Goal: Task Accomplishment & Management: Manage account settings

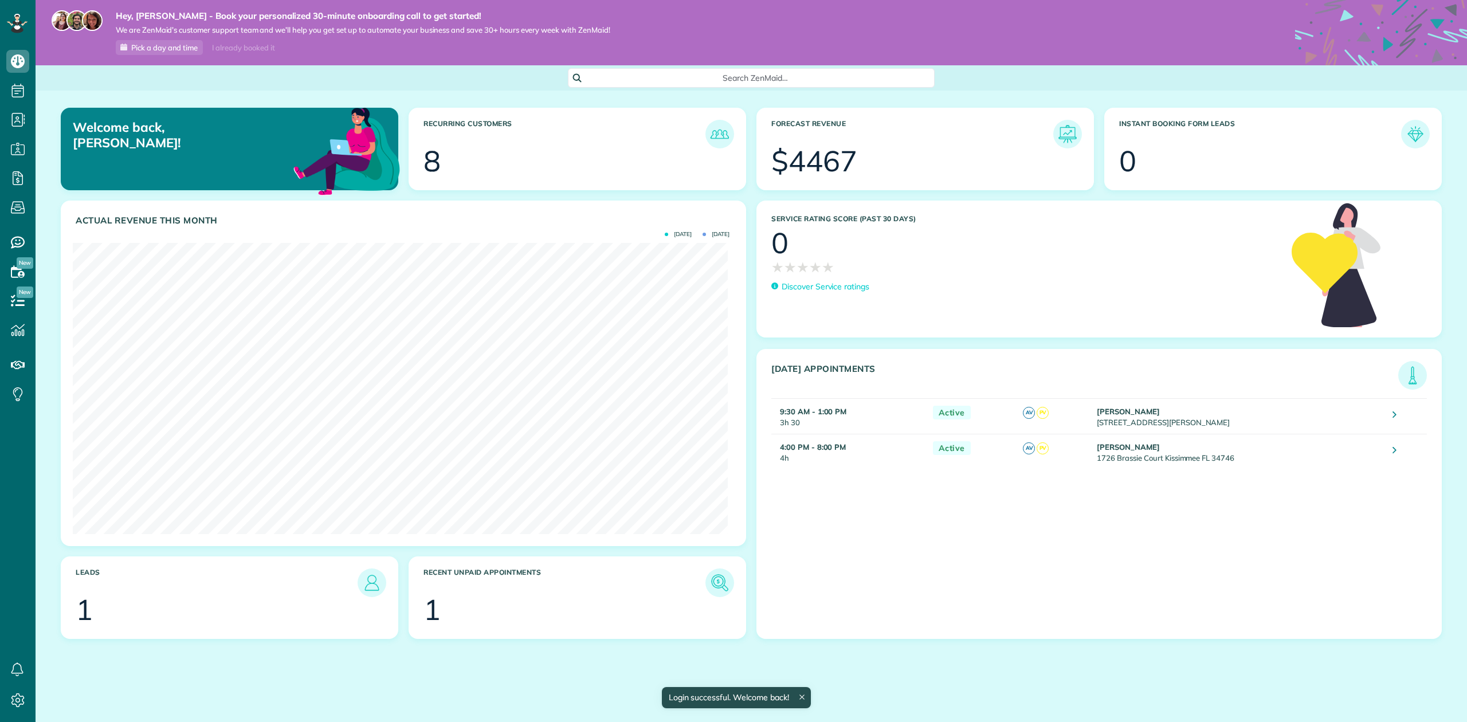
scroll to position [291, 654]
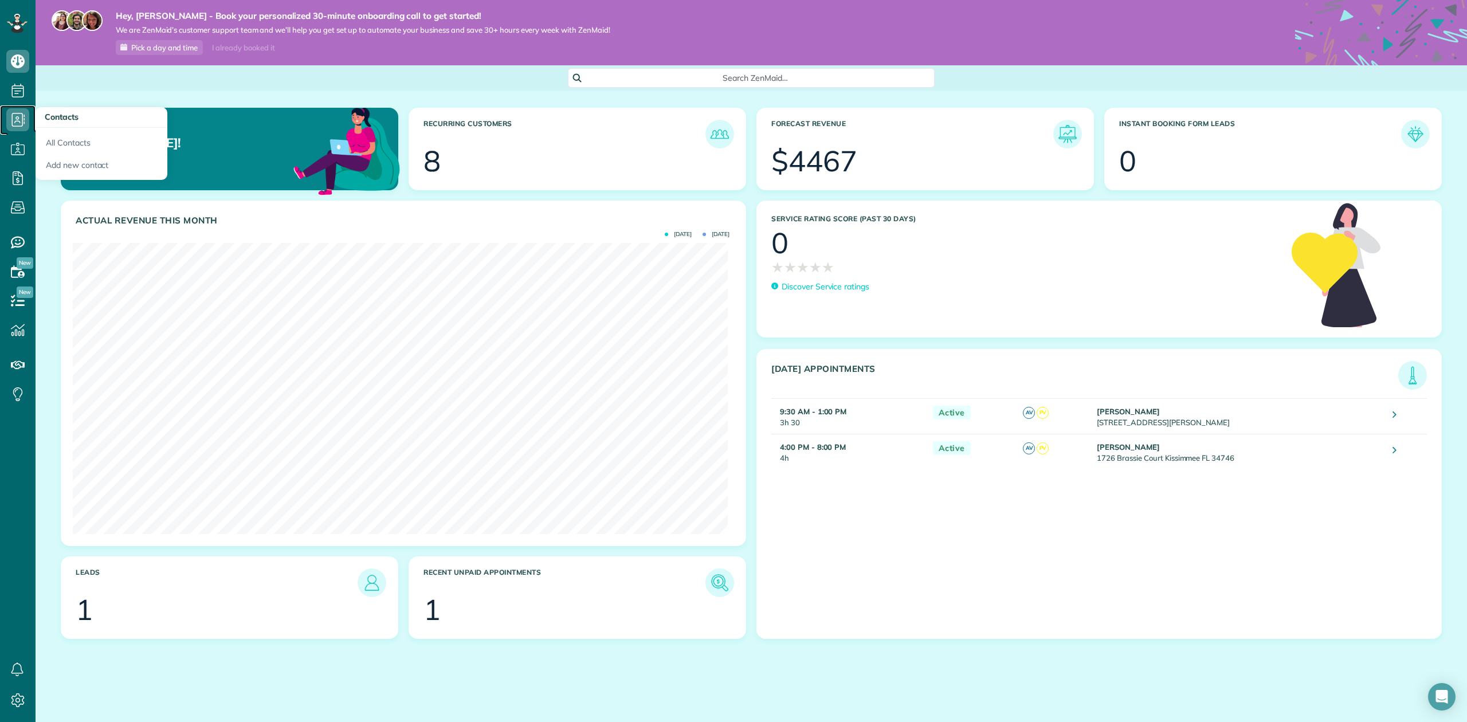
click at [21, 121] on icon at bounding box center [17, 119] width 23 height 23
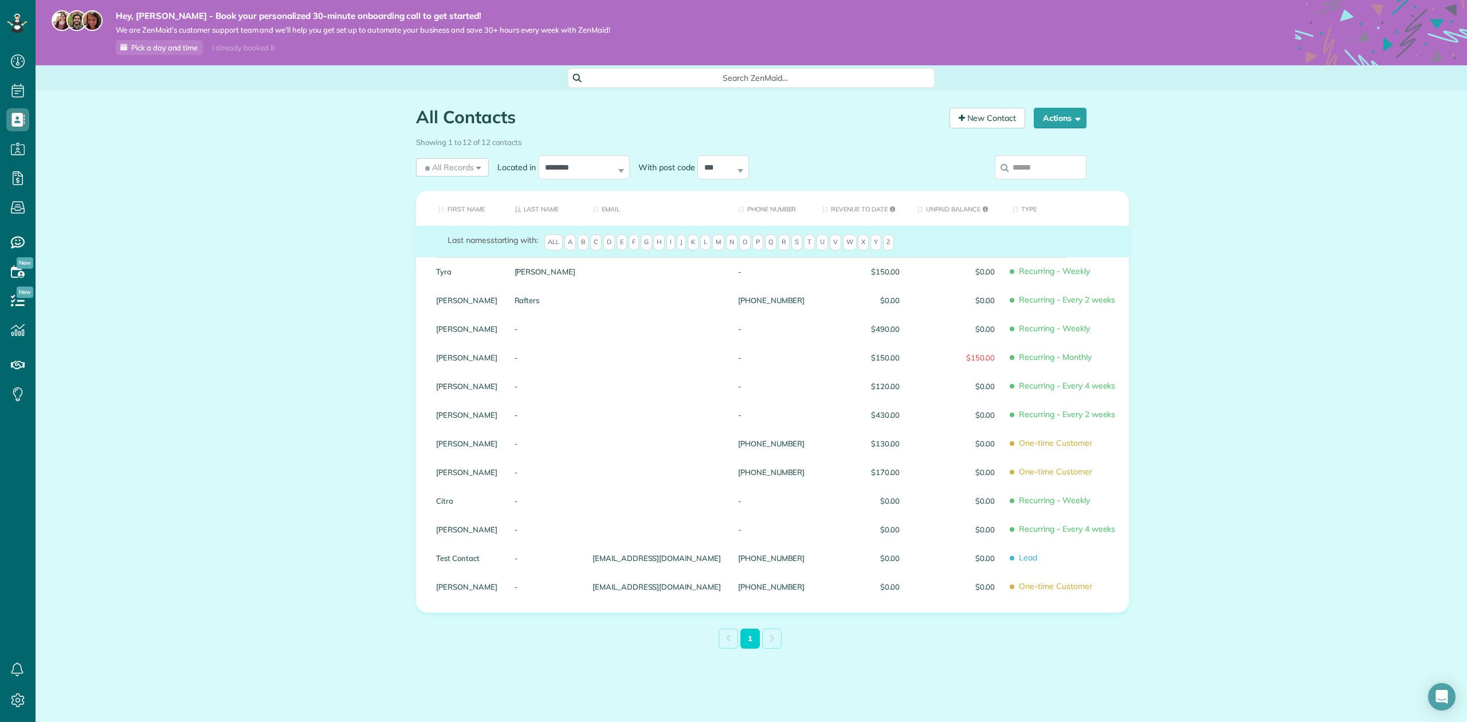
scroll to position [5, 5]
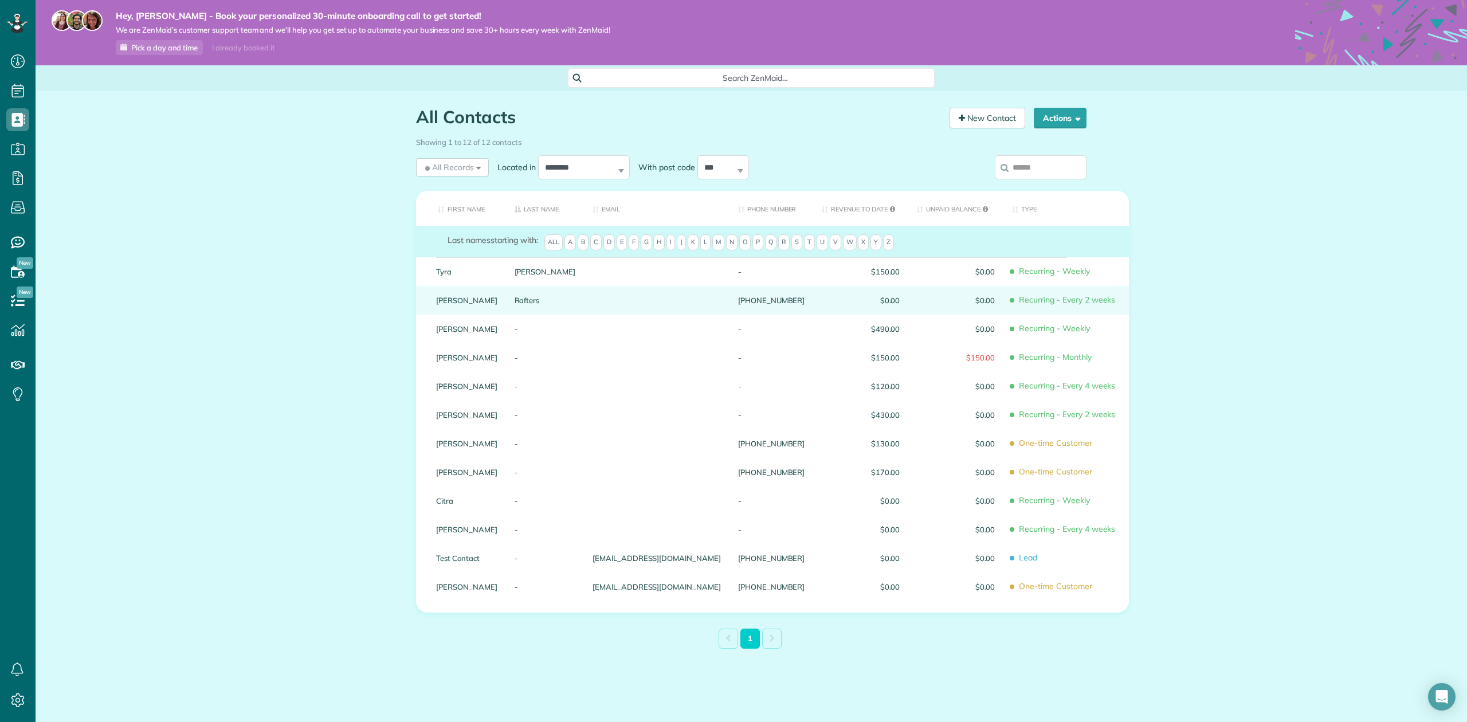
click at [642, 301] on div at bounding box center [657, 300] width 146 height 29
click at [537, 300] on link "Rafters" at bounding box center [545, 300] width 61 height 8
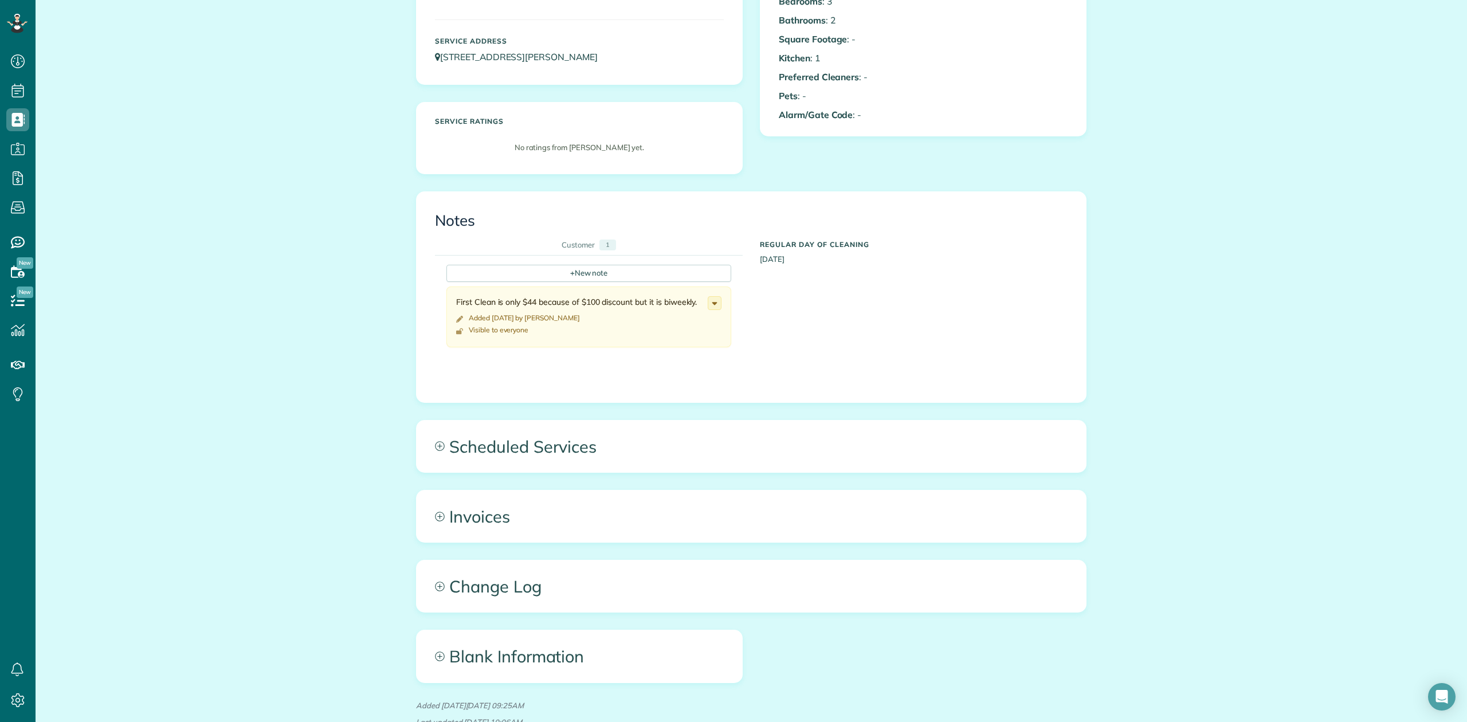
scroll to position [76, 0]
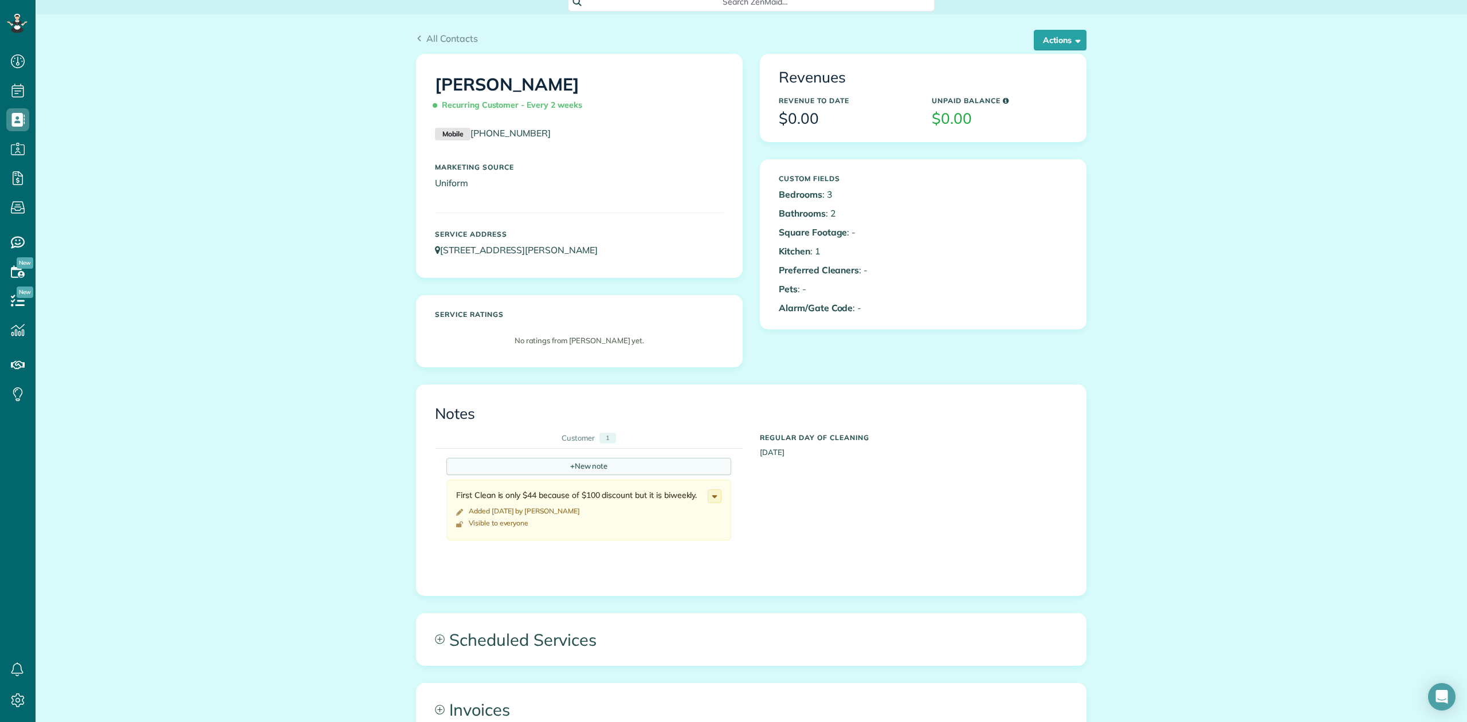
click at [575, 470] on div "+ New note" at bounding box center [588, 466] width 285 height 17
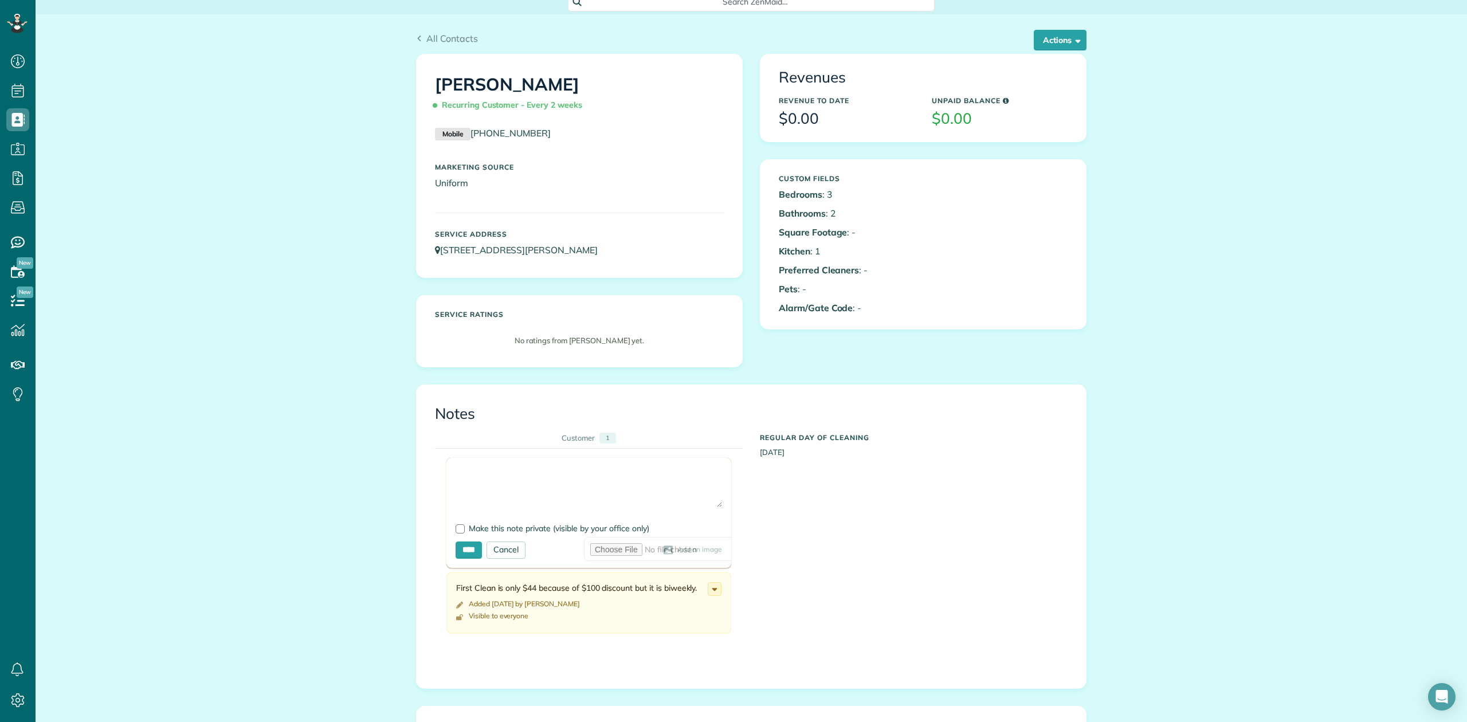
click at [548, 473] on textarea at bounding box center [589, 487] width 266 height 40
